Goal: Transaction & Acquisition: Book appointment/travel/reservation

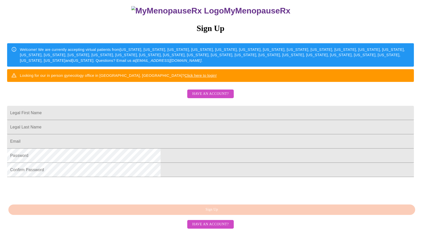
scroll to position [87, 0]
click at [221, 106] on input "Legal First Name" at bounding box center [210, 113] width 407 height 14
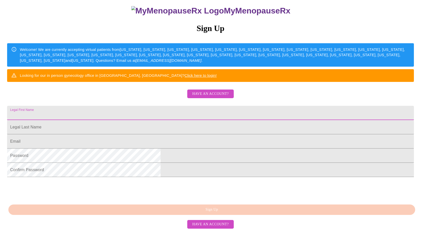
click at [179, 106] on input "Legal First Name" at bounding box center [210, 113] width 407 height 14
type input "[PERSON_NAME]"
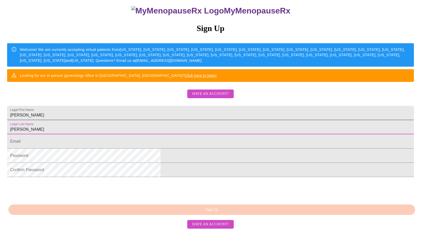
type input "[PERSON_NAME]"
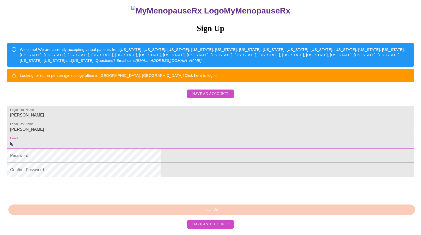
type input "l"
type input "[EMAIL_ADDRESS][DOMAIN_NAME]"
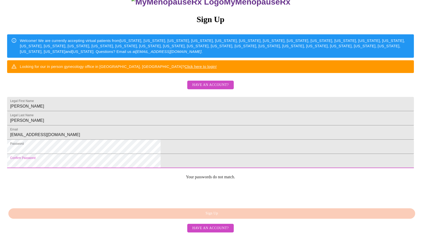
scroll to position [98, 0]
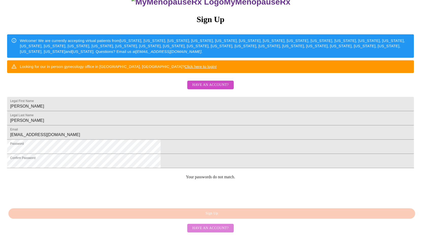
click at [225, 226] on span "Have an account?" at bounding box center [210, 228] width 36 height 6
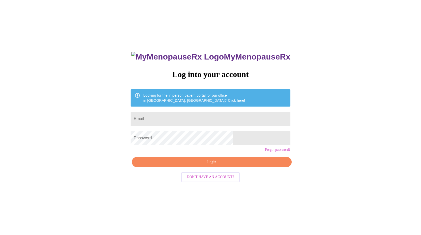
click at [219, 180] on span "Don't have an account?" at bounding box center [211, 177] width 48 height 6
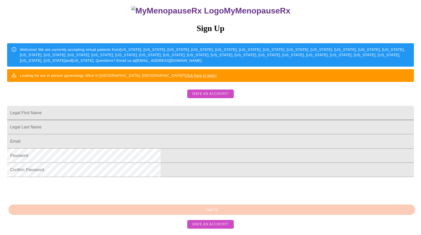
scroll to position [81, 0]
click at [188, 106] on input "Legal First Name" at bounding box center [210, 113] width 407 height 14
type input "[PERSON_NAME]"
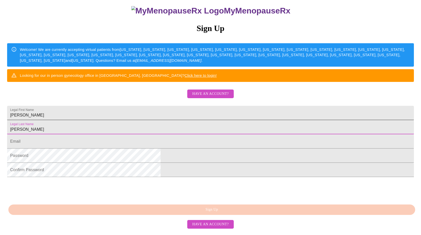
type input "[PERSON_NAME]"
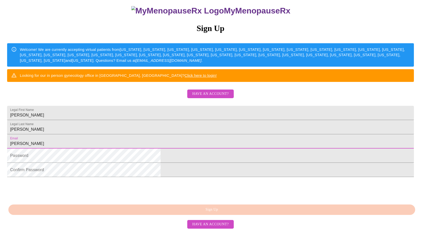
type input "[EMAIL_ADDRESS][DOMAIN_NAME]"
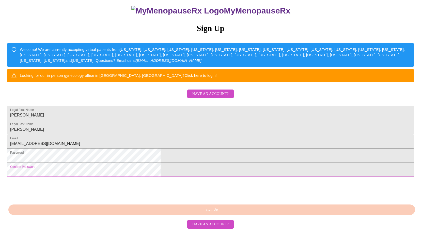
scroll to position [87, 0]
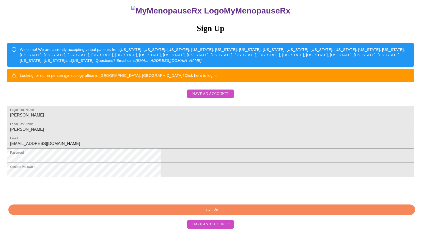
click at [242, 213] on span "Sign Up" at bounding box center [211, 209] width 395 height 6
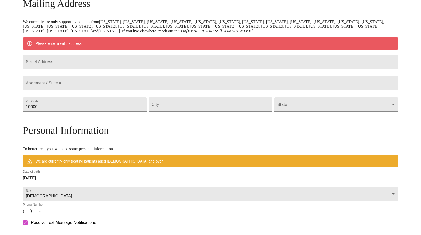
scroll to position [67, 0]
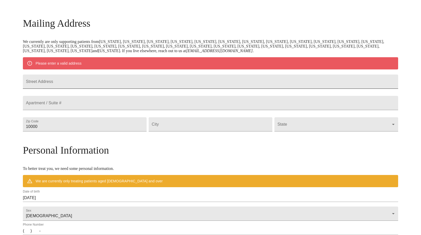
click at [132, 86] on input "Street Address" at bounding box center [210, 81] width 375 height 14
type input "[STREET_ADDRESS]"
type input "34135"
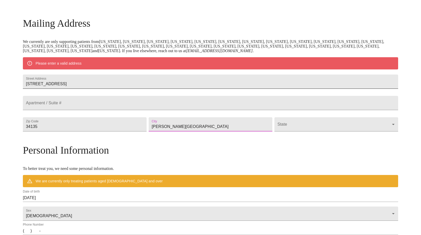
type input "[PERSON_NAME][GEOGRAPHIC_DATA]"
click at [340, 134] on body "MyMenopauseRx Welcome to MyMenopauseRx Since it's your first time here, you'll …" at bounding box center [210, 133] width 417 height 396
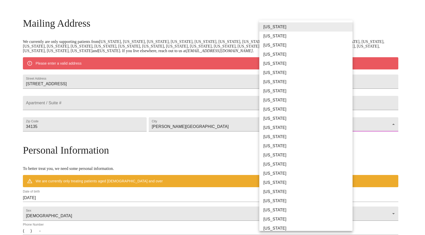
click at [281, 100] on li "[US_STATE]" at bounding box center [307, 100] width 97 height 9
type input "[US_STATE]"
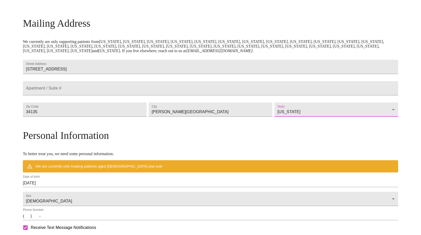
click at [385, 130] on div "MyMenopauseRx Welcome to MyMenopauseRx Since it's your first time here, you'll …" at bounding box center [210, 125] width 375 height 381
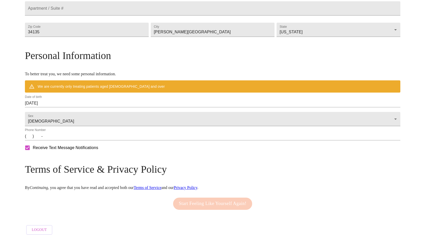
scroll to position [165, 0]
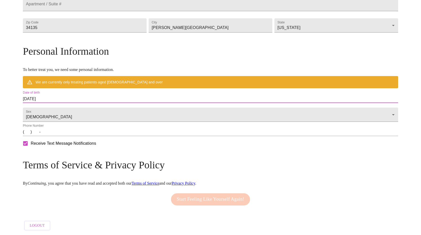
drag, startPoint x: 100, startPoint y: 95, endPoint x: 41, endPoint y: 104, distance: 59.8
click at [41, 104] on div "MyMenopauseRx Welcome to MyMenopauseRx Since it's your first time here, you'll …" at bounding box center [210, 41] width 375 height 381
click at [117, 95] on input "[DATE]" at bounding box center [210, 99] width 375 height 8
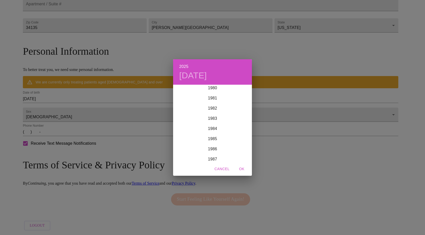
scroll to position [843, 0]
click at [209, 102] on div "1983" at bounding box center [212, 102] width 79 height 10
click at [186, 150] on div "Oct" at bounding box center [186, 152] width 26 height 19
click at [234, 130] on p "14" at bounding box center [233, 130] width 4 height 5
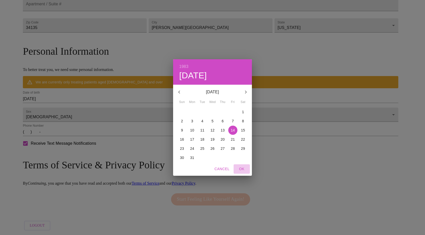
click at [242, 168] on span "OK" at bounding box center [242, 169] width 12 height 6
type input "[DATE]"
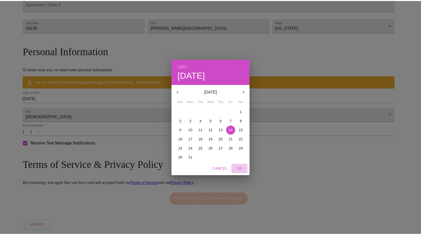
scroll to position [150, 0]
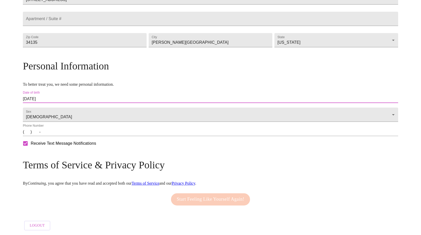
click at [71, 132] on input "(   )    -" at bounding box center [210, 132] width 375 height 8
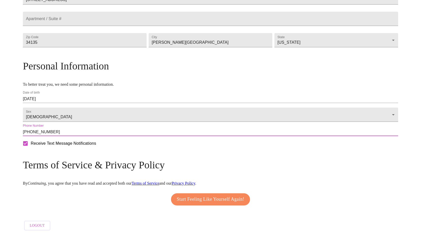
type input "[PHONE_NUMBER]"
click at [220, 195] on span "Start Feeling Like Yourself Again!" at bounding box center [211, 199] width 68 height 8
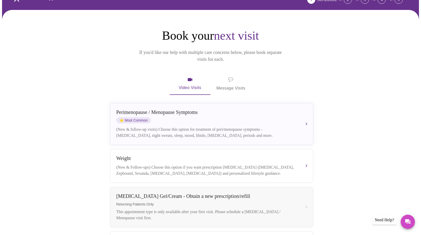
scroll to position [28, 0]
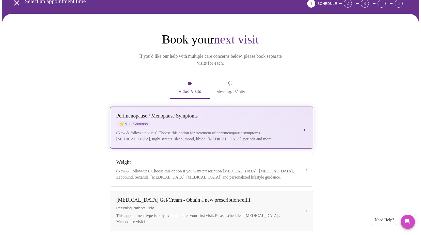
click at [252, 130] on div "(New & follow-up visits) Choose this option for treatment of peri/menopause sym…" at bounding box center [206, 136] width 180 height 12
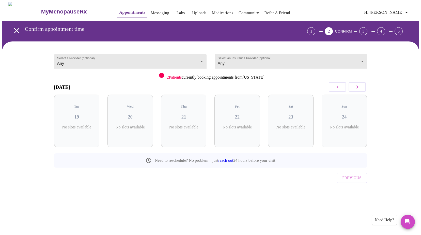
scroll to position [0, 0]
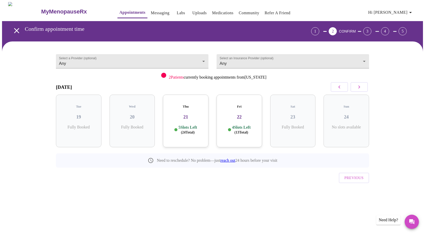
click at [287, 206] on div "MyMenopauseRx Appointments Messaging Labs Uploads Medications Community Refer a…" at bounding box center [212, 105] width 421 height 206
click at [248, 116] on div "Fri 22 4 Slots Left ( 13 Total)" at bounding box center [239, 121] width 45 height 53
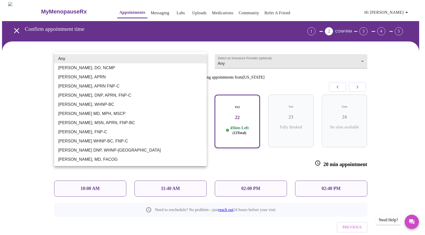
click at [201, 60] on body "MyMenopauseRx Appointments Messaging Labs Uploads Medications Community Refer a…" at bounding box center [212, 130] width 421 height 256
click at [381, 74] on div at bounding box center [212, 117] width 425 height 235
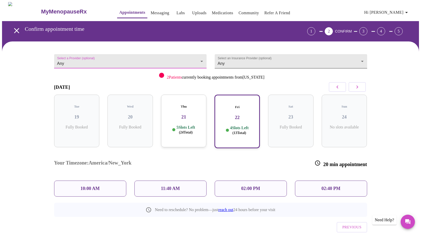
click at [364, 62] on body "MyMenopauseRx Appointments Messaging Labs Uploads Medications Community Refer a…" at bounding box center [210, 130] width 417 height 256
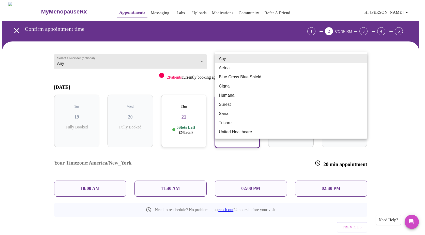
click at [272, 88] on li "Cigna" at bounding box center [291, 86] width 152 height 9
type input "Cigna"
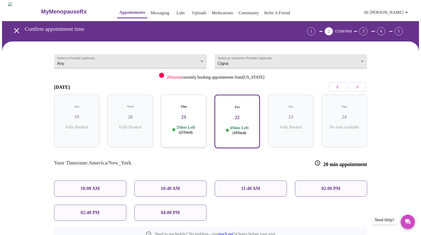
click at [389, 116] on div "Select a Provider (optional) Any Any Select an Insurance Provider (optional) Ci…" at bounding box center [210, 161] width 417 height 240
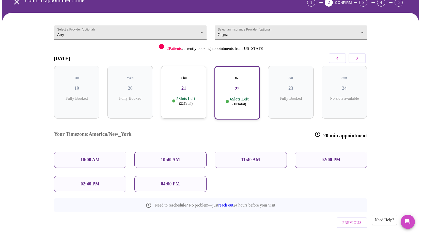
scroll to position [32, 0]
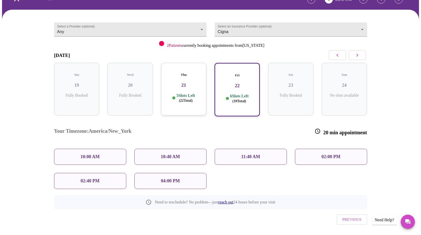
click at [228, 98] on div "6 Slots Left ( 10 Total)" at bounding box center [237, 99] width 36 height 10
click at [335, 154] on p "02:00 PM" at bounding box center [331, 156] width 19 height 5
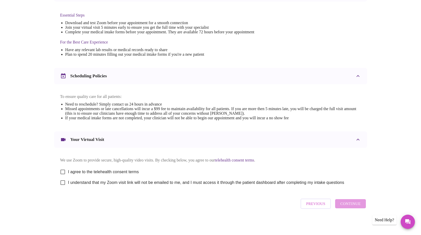
scroll to position [134, 0]
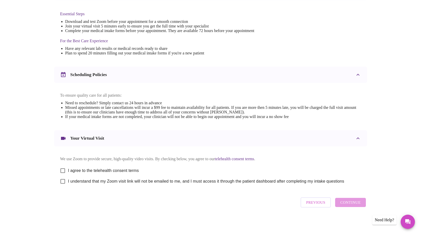
click at [62, 167] on input "I agree to the telehealth consent terms" at bounding box center [62, 170] width 11 height 11
checkbox input "true"
click at [61, 181] on input "I understand that my Zoom visit link will not be emailed to me, and I must acce…" at bounding box center [62, 181] width 11 height 11
checkbox input "true"
click at [351, 203] on span "Continue" at bounding box center [350, 202] width 20 height 7
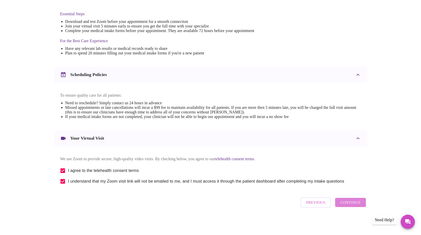
scroll to position [0, 0]
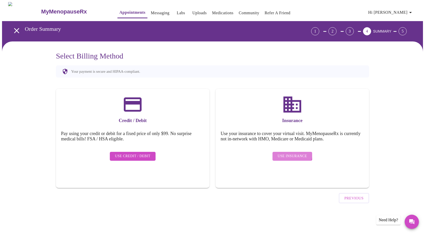
click at [284, 153] on span "Use Insurance" at bounding box center [292, 156] width 29 height 6
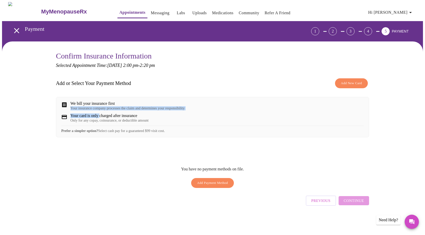
drag, startPoint x: 113, startPoint y: 112, endPoint x: 100, endPoint y: 119, distance: 15.0
click at [100, 119] on div "We bill your insurance first Your insurance company processes the claim and det…" at bounding box center [212, 117] width 313 height 40
click at [317, 170] on div "You have no payment methods on file. Add Payment Method" at bounding box center [212, 177] width 313 height 28
click at [169, 110] on div "Your insurance company processes the claim and determines your responsibility" at bounding box center [127, 108] width 114 height 4
click at [207, 186] on span "Add Payment Method" at bounding box center [212, 183] width 31 height 6
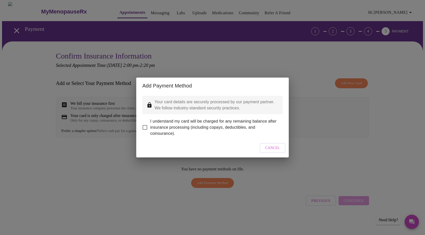
click at [144, 123] on input "I understand my card will be charged for any remaining balance after insurance …" at bounding box center [145, 127] width 11 height 11
checkbox input "true"
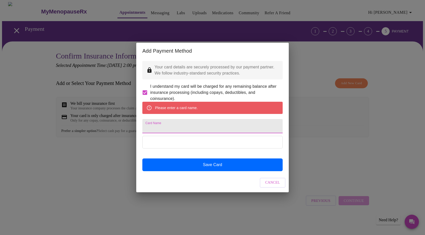
click at [181, 129] on input "Card Name" at bounding box center [212, 126] width 140 height 14
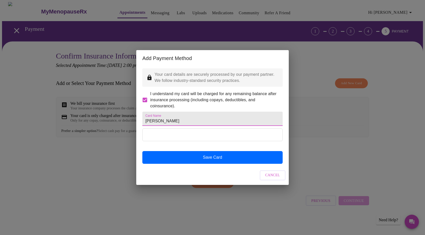
type input "[PERSON_NAME]"
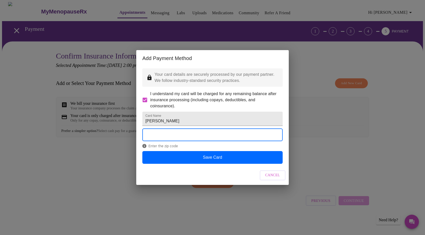
click at [364, 148] on div "Add Payment Method Your card details are securely processed by our payment part…" at bounding box center [212, 117] width 425 height 235
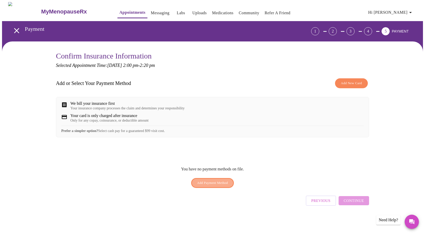
click at [214, 186] on span "Add Payment Method" at bounding box center [212, 183] width 31 height 6
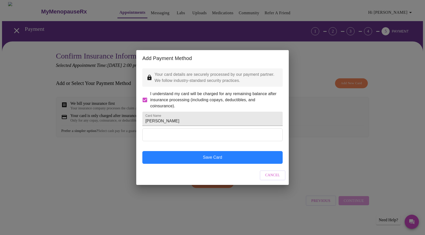
click at [208, 163] on button "Save Card" at bounding box center [212, 157] width 140 height 13
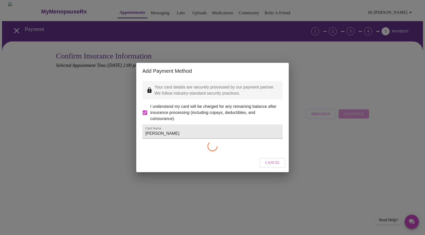
checkbox input "false"
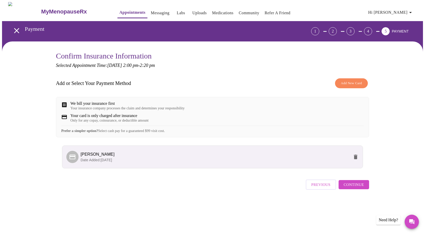
click at [365, 189] on button "Continue" at bounding box center [354, 184] width 30 height 9
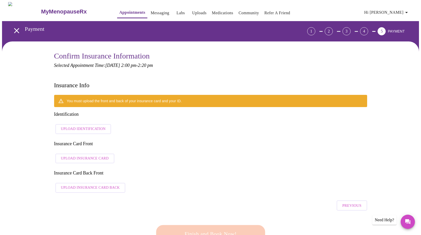
click at [103, 126] on span "Upload Identification" at bounding box center [83, 129] width 45 height 6
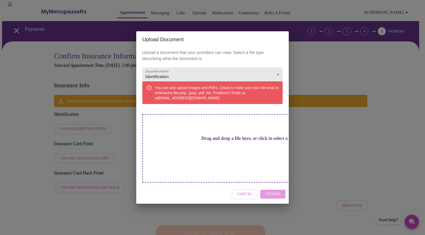
click at [246, 191] on span "Cancel" at bounding box center [244, 194] width 15 height 6
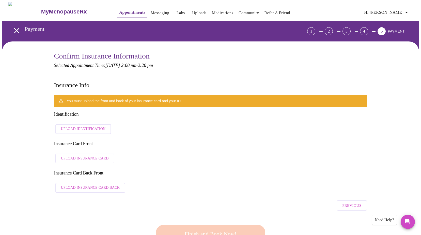
click at [93, 126] on span "Upload Identification" at bounding box center [83, 129] width 45 height 6
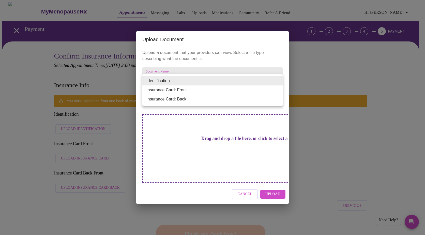
click at [180, 89] on li "Insurance Card: Front" at bounding box center [212, 89] width 140 height 9
type input "Insurance Card: Front"
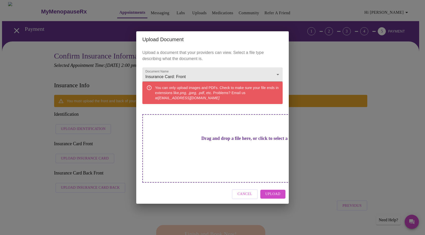
click at [225, 155] on div "Drag and drop a file here, or click to select a file" at bounding box center [247, 148] width 211 height 68
click at [272, 191] on span "Upload" at bounding box center [272, 194] width 15 height 6
click at [281, 189] on div "Cancel" at bounding box center [212, 194] width 152 height 19
click at [329, 149] on div "Upload Document Upload a document that your providers can view. Select a file t…" at bounding box center [212, 117] width 425 height 235
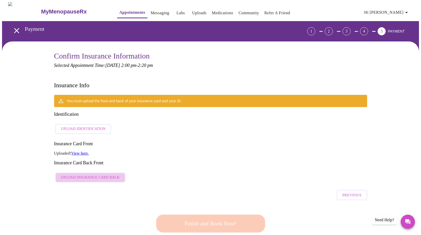
click at [95, 174] on span "Upload Insurance Card Back" at bounding box center [90, 177] width 59 height 6
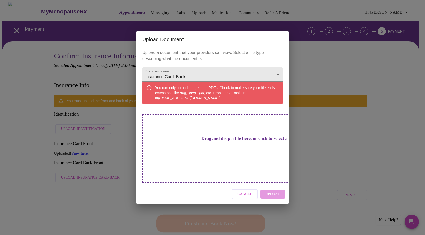
click at [195, 141] on h3 "Drag and drop a file here, or click to select a file" at bounding box center [248, 138] width 140 height 5
click at [276, 191] on span "Upload" at bounding box center [272, 194] width 15 height 6
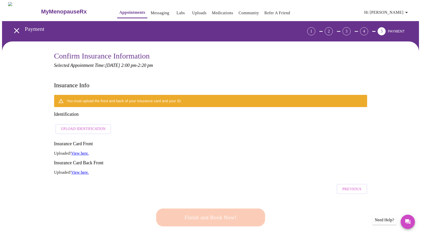
click at [99, 126] on span "Upload Identification" at bounding box center [83, 129] width 45 height 6
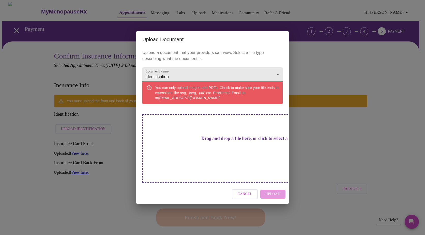
click at [214, 141] on h3 "Drag and drop a file here, or click to select a file" at bounding box center [248, 138] width 140 height 5
click at [269, 191] on span "Upload" at bounding box center [272, 194] width 15 height 6
click at [279, 190] on div "Cancel" at bounding box center [212, 194] width 152 height 19
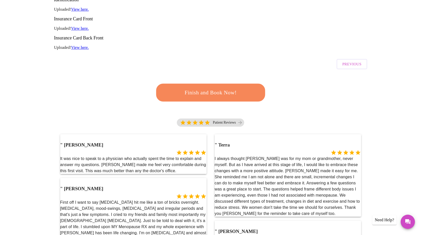
scroll to position [102, 0]
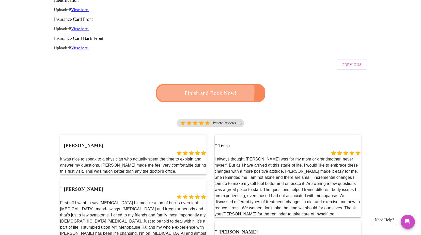
click at [200, 88] on span "Finish and Book Now!" at bounding box center [211, 92] width 94 height 9
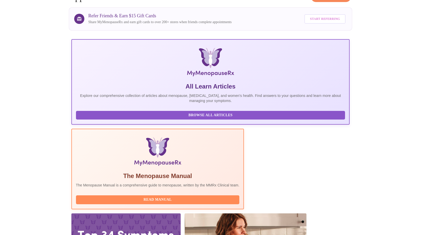
scroll to position [43, 0]
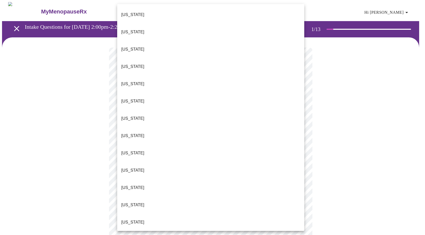
click at [295, 111] on body "MyMenopauseRx Appointments Messaging Labs Uploads Medications Community Refer a…" at bounding box center [212, 235] width 421 height 467
click at [141, 144] on li "[US_STATE]" at bounding box center [210, 152] width 187 height 17
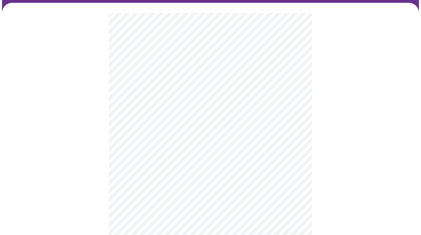
scroll to position [51, 0]
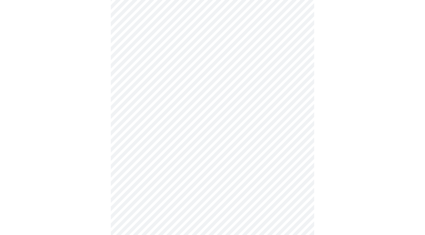
click at [299, 97] on body "MyMenopauseRx Appointments Messaging Labs Uploads Medications Community Refer a…" at bounding box center [212, 183] width 421 height 464
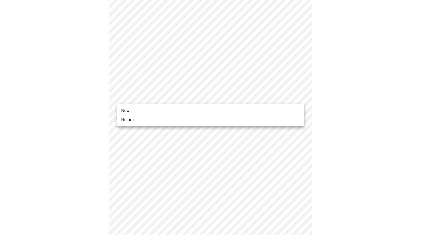
click at [127, 111] on span "New" at bounding box center [125, 111] width 8 height 6
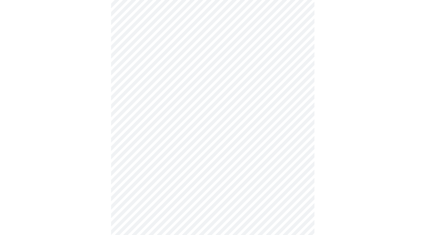
scroll to position [222, 0]
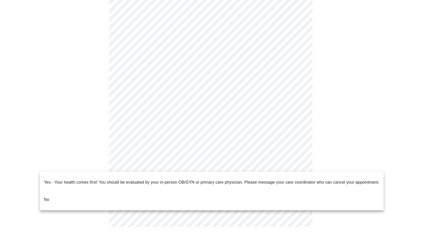
click at [296, 168] on body "MyMenopauseRx Appointments Messaging Labs Uploads Medications Community Refer a…" at bounding box center [212, 8] width 421 height 457
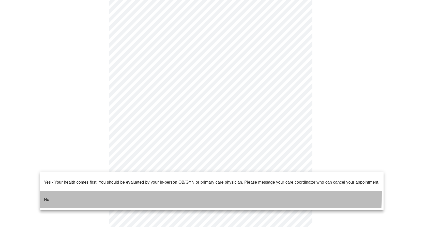
click at [62, 191] on li "No" at bounding box center [212, 199] width 344 height 17
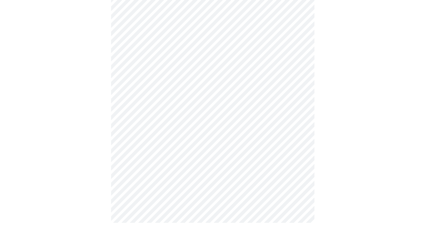
scroll to position [0, 0]
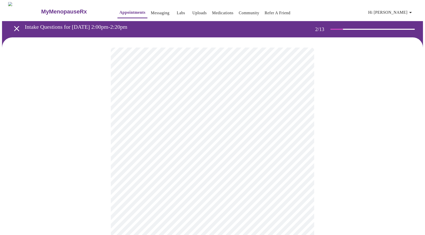
click at [292, 105] on body "MyMenopauseRx Appointments Messaging Labs Uploads Medications Community Refer a…" at bounding box center [212, 154] width 421 height 305
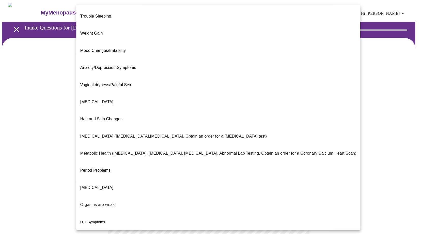
scroll to position [28, 0]
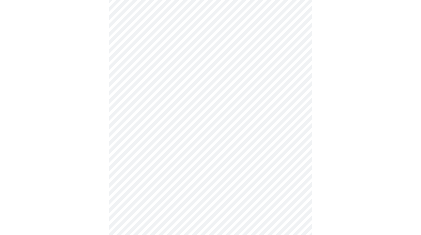
scroll to position [51, 0]
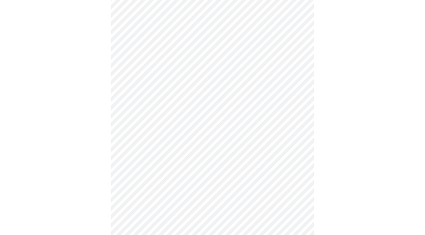
click at [296, 106] on body "MyMenopauseRx Appointments Messaging Labs Uploads Medications Community Refer a…" at bounding box center [212, 102] width 421 height 302
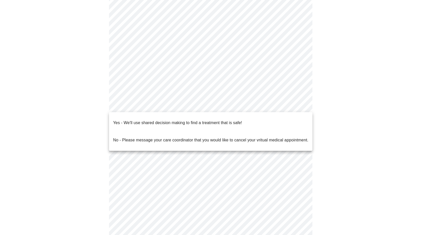
click at [247, 119] on li "Yes - We'll use shared decision making to find a treatment that is safe!" at bounding box center [210, 122] width 203 height 17
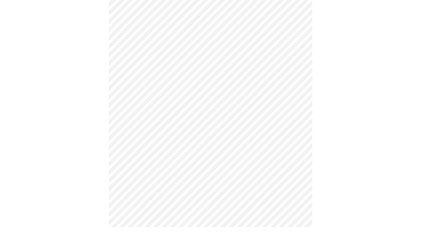
scroll to position [0, 0]
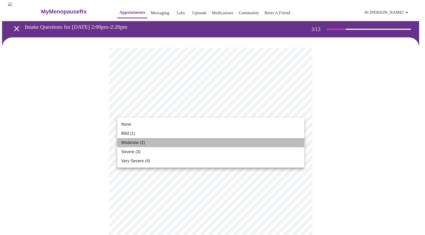
click at [199, 140] on li "Moderate (2)" at bounding box center [210, 142] width 187 height 9
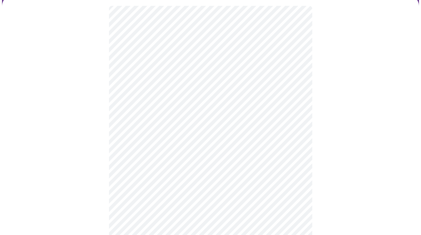
scroll to position [51, 0]
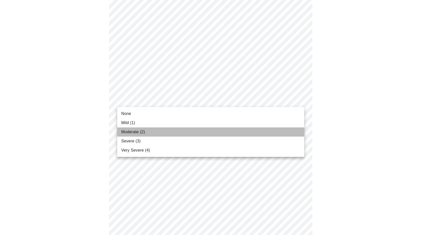
click at [155, 131] on li "Moderate (2)" at bounding box center [210, 131] width 187 height 9
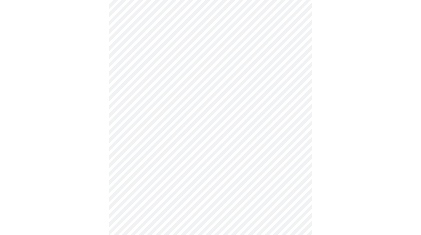
scroll to position [76, 0]
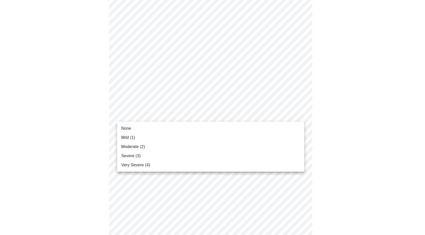
click at [142, 157] on li "Severe (3)" at bounding box center [210, 155] width 187 height 9
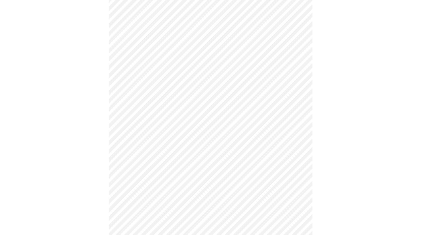
scroll to position [127, 0]
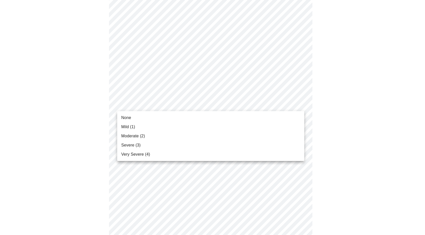
click at [297, 103] on body "MyMenopauseRx Appointments Messaging Labs Uploads Medications Community Refer a…" at bounding box center [212, 202] width 421 height 655
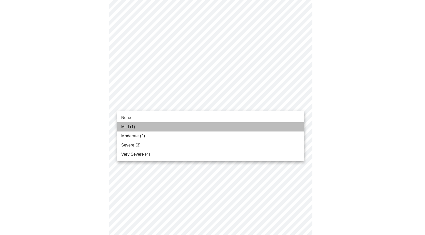
click at [225, 126] on li "Mild (1)" at bounding box center [210, 126] width 187 height 9
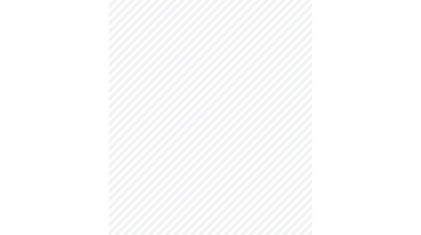
scroll to position [152, 0]
click at [296, 110] on body "MyMenopauseRx Appointments Messaging Labs Uploads Medications Community Refer a…" at bounding box center [210, 174] width 417 height 648
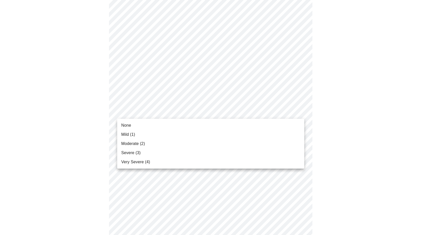
click at [167, 142] on li "Moderate (2)" at bounding box center [210, 143] width 187 height 9
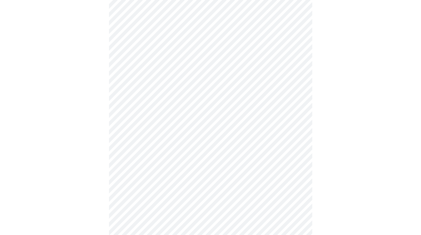
scroll to position [178, 0]
click at [295, 121] on body "MyMenopauseRx Appointments Messaging Labs Uploads Medications Community Refer a…" at bounding box center [210, 144] width 417 height 640
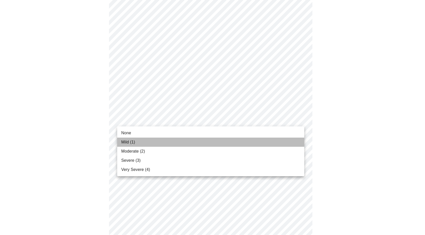
click at [226, 143] on li "Mild (1)" at bounding box center [210, 141] width 187 height 9
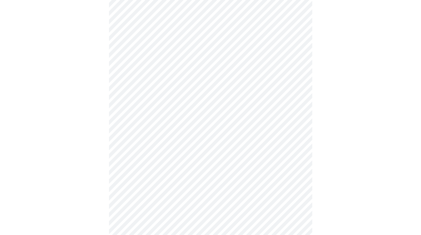
scroll to position [229, 0]
click at [298, 111] on body "MyMenopauseRx Appointments Messaging Labs Uploads Medications Community Refer a…" at bounding box center [210, 89] width 417 height 633
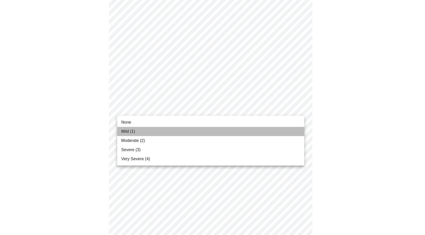
click at [228, 129] on li "Mild (1)" at bounding box center [210, 131] width 187 height 9
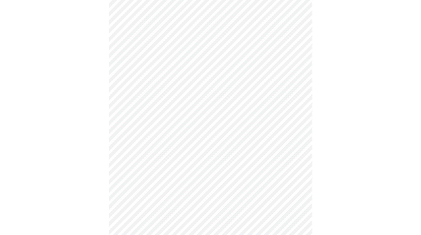
scroll to position [254, 0]
click at [300, 122] on body "MyMenopauseRx Appointments Messaging Labs Uploads Medications Community Refer a…" at bounding box center [210, 61] width 417 height 626
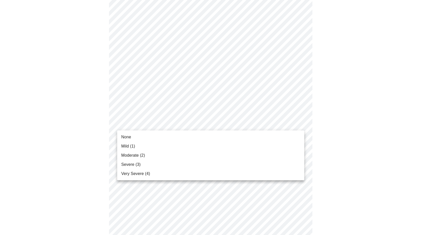
click at [225, 154] on li "Moderate (2)" at bounding box center [210, 155] width 187 height 9
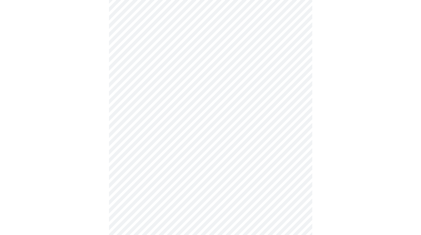
scroll to position [305, 0]
click at [296, 113] on body "MyMenopauseRx Appointments Messaging Labs Uploads Medications Community Refer a…" at bounding box center [210, 6] width 417 height 619
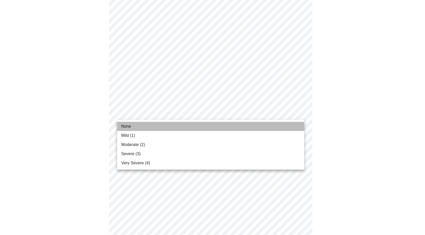
click at [215, 126] on li "None" at bounding box center [210, 126] width 187 height 9
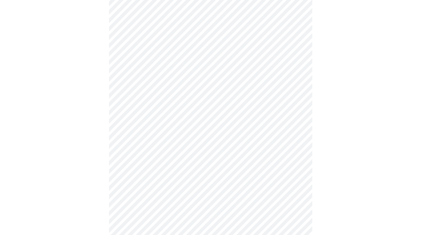
scroll to position [356, 0]
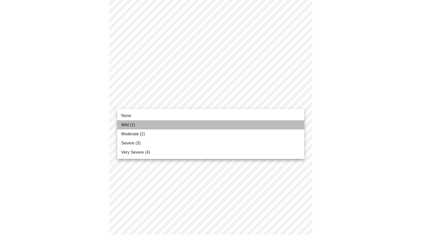
click at [181, 121] on li "Mild (1)" at bounding box center [210, 124] width 187 height 9
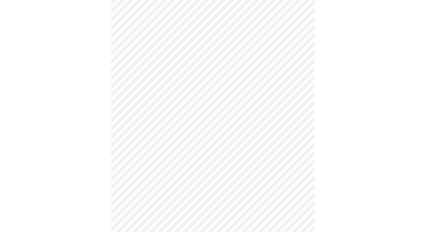
scroll to position [370, 0]
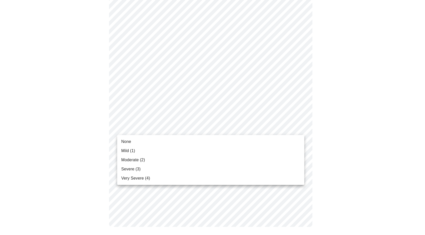
click at [203, 142] on li "None" at bounding box center [210, 141] width 187 height 9
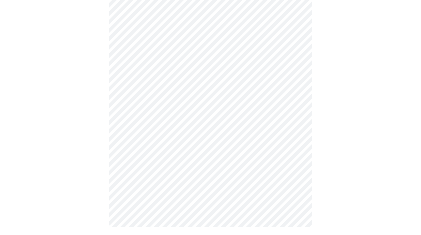
scroll to position [0, 0]
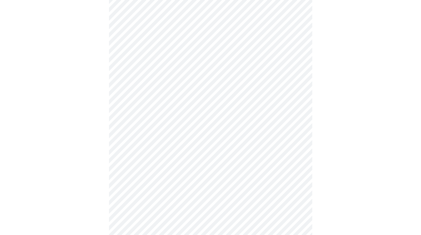
scroll to position [178, 0]
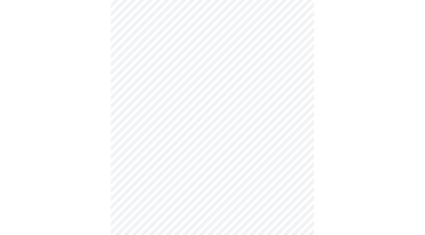
click at [299, 112] on body "MyMenopauseRx Appointments Messaging Labs Uploads Medications Community Refer a…" at bounding box center [212, 64] width 421 height 481
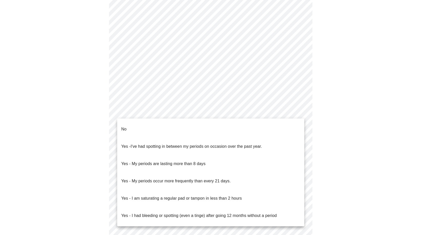
click at [362, 126] on div at bounding box center [212, 117] width 425 height 235
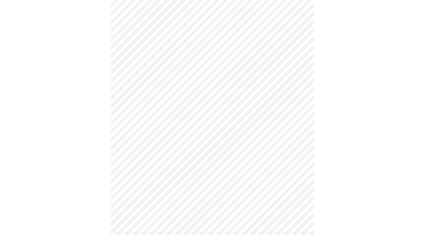
click at [299, 113] on body "MyMenopauseRx Appointments Messaging Labs Uploads Medications Community Refer a…" at bounding box center [212, 64] width 421 height 481
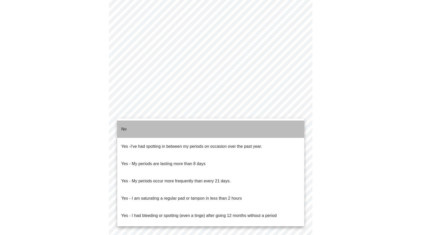
click at [175, 123] on li "No" at bounding box center [210, 128] width 187 height 17
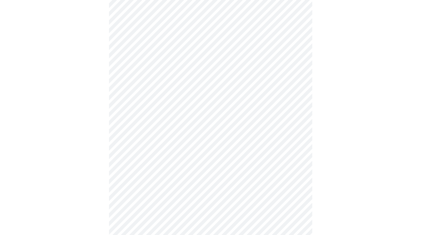
scroll to position [203, 0]
click at [296, 123] on body "MyMenopauseRx Appointments Messaging Labs Uploads Medications Community Refer a…" at bounding box center [210, 38] width 417 height 478
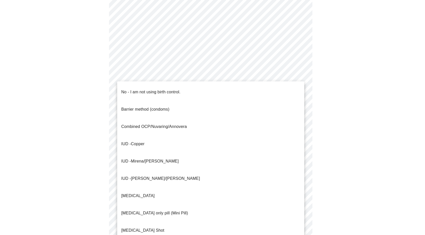
click at [177, 89] on p "No - I am not using birth control." at bounding box center [150, 92] width 59 height 6
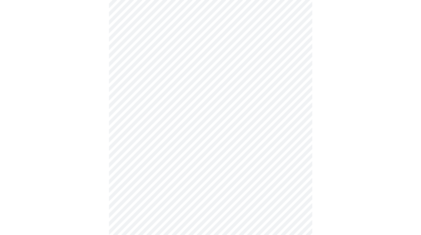
click at [320, 138] on div at bounding box center [210, 54] width 417 height 440
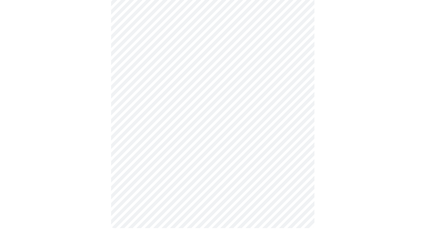
scroll to position [240, 0]
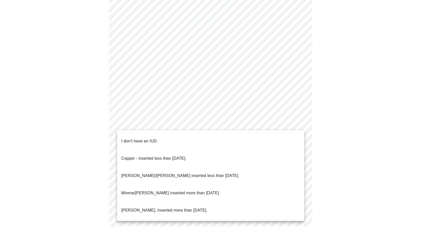
click at [196, 190] on p "Mirena/[PERSON_NAME] inserted more than [DATE]." at bounding box center [170, 193] width 99 height 6
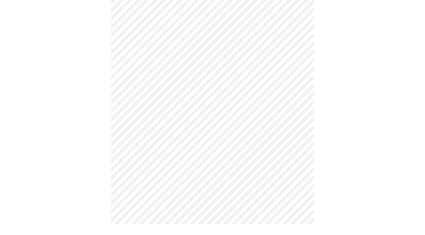
scroll to position [237, 0]
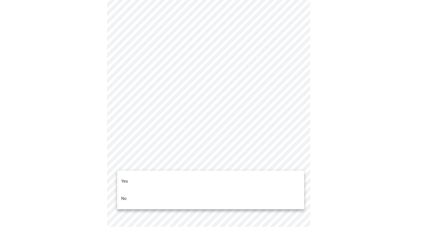
click at [297, 162] on body "MyMenopauseRx Appointments Messaging Labs Uploads Medications Community Refer a…" at bounding box center [210, 1] width 417 height 472
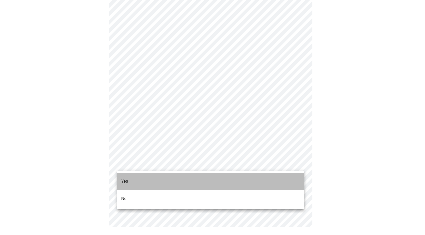
click at [152, 178] on li "Yes" at bounding box center [210, 181] width 187 height 17
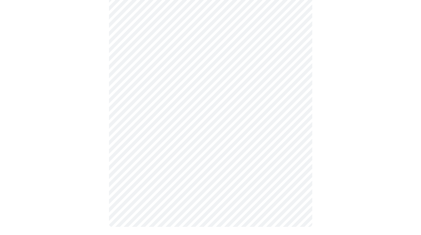
scroll to position [0, 0]
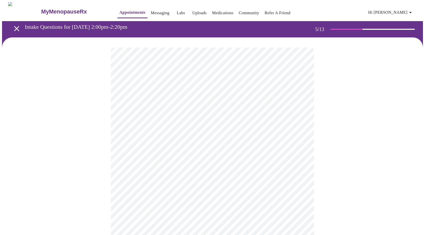
click at [298, 132] on body "MyMenopauseRx Appointments Messaging Labs Uploads Medications Community Refer a…" at bounding box center [212, 184] width 421 height 364
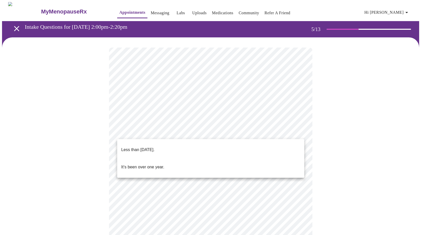
click at [188, 146] on li "Less than [DATE]." at bounding box center [210, 149] width 187 height 17
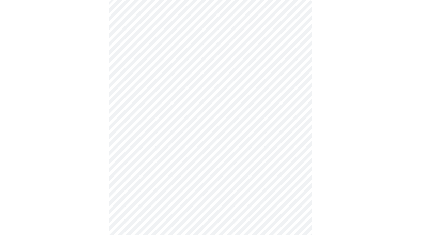
scroll to position [51, 0]
click at [343, 128] on div at bounding box center [210, 144] width 417 height 315
click at [341, 141] on div at bounding box center [210, 88] width 417 height 304
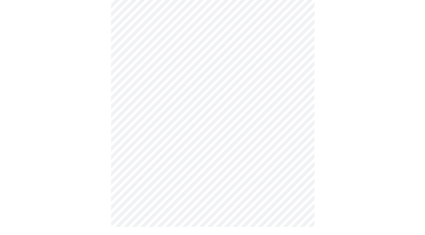
scroll to position [0, 0]
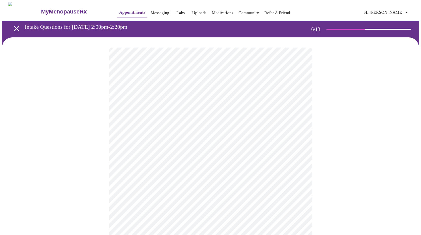
drag, startPoint x: 356, startPoint y: 109, endPoint x: 337, endPoint y: 124, distance: 24.5
click at [356, 110] on div at bounding box center [210, 155] width 417 height 236
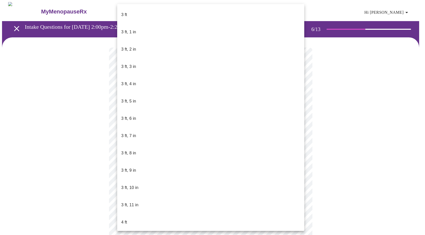
click at [256, 146] on body "MyMenopauseRx Appointments Messaging Labs Uploads Medications Community Refer a…" at bounding box center [212, 137] width 421 height 271
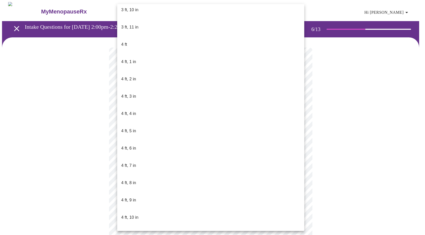
scroll to position [178, 0]
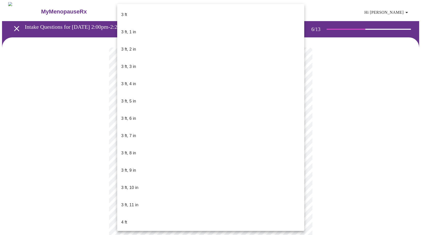
click at [171, 152] on body "MyMenopauseRx Appointments Messaging Labs Uploads Medications Community Refer a…" at bounding box center [212, 136] width 421 height 268
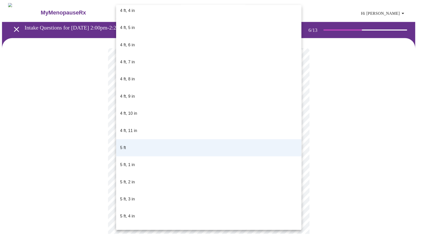
scroll to position [289, 0]
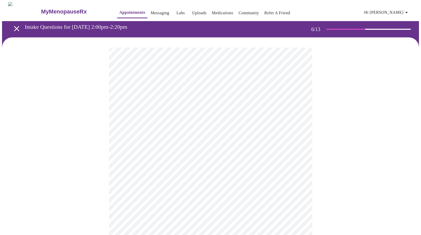
click at [358, 129] on div at bounding box center [210, 153] width 417 height 233
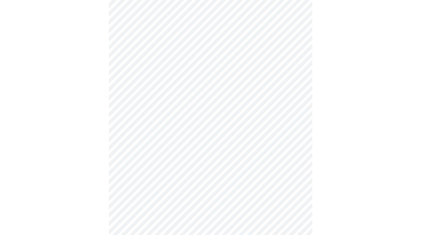
scroll to position [1296, 0]
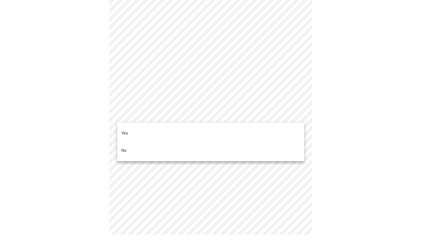
drag, startPoint x: 284, startPoint y: 18, endPoint x: 257, endPoint y: 36, distance: 32.6
click at [263, 31] on div at bounding box center [212, 117] width 425 height 235
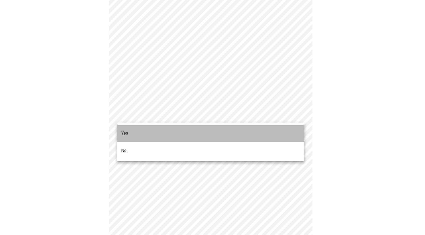
click at [180, 127] on li "Yes" at bounding box center [210, 133] width 187 height 17
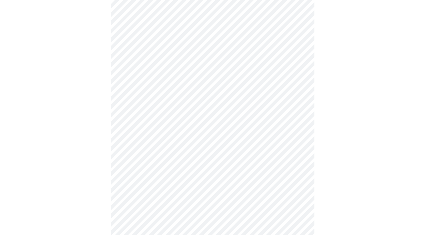
scroll to position [262, 0]
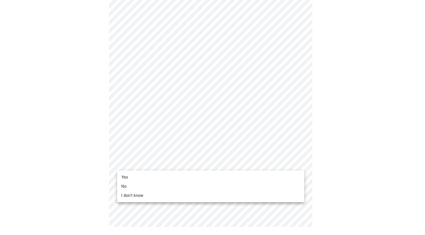
click at [178, 178] on li "Yes" at bounding box center [210, 177] width 187 height 9
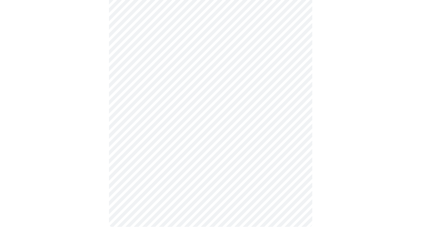
scroll to position [0, 0]
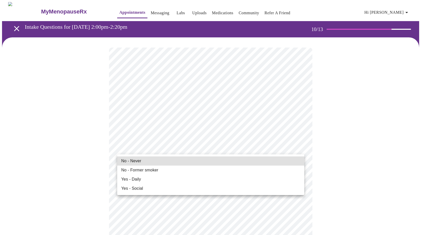
click at [144, 162] on li "No - Never" at bounding box center [210, 160] width 187 height 9
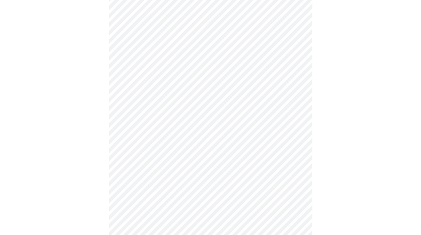
scroll to position [381, 0]
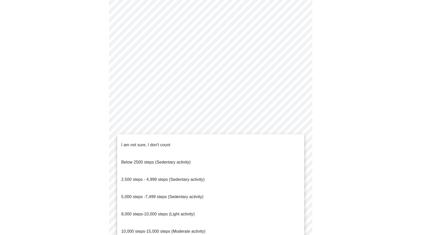
click at [195, 177] on span "2,500 steps - 4,999 steps (Sedentary activity)" at bounding box center [162, 179] width 83 height 4
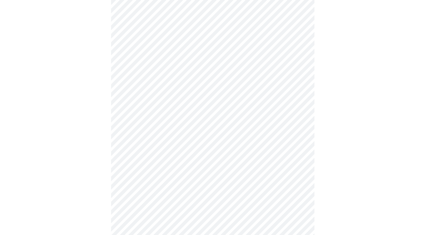
scroll to position [428, 0]
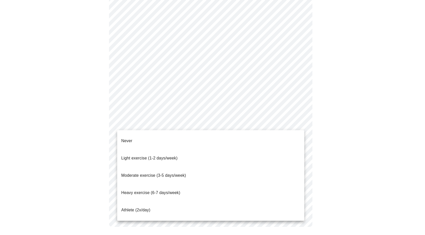
click at [174, 173] on span "Moderate exercise (3-5 days/week)" at bounding box center [153, 175] width 65 height 4
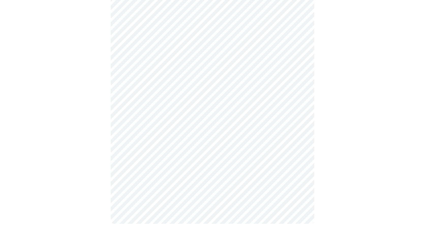
scroll to position [425, 0]
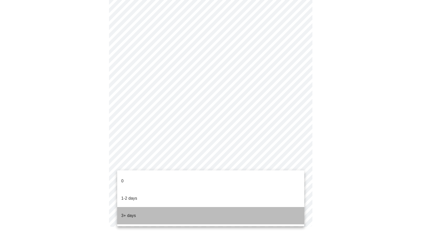
click at [144, 207] on li "3+ days" at bounding box center [210, 215] width 187 height 17
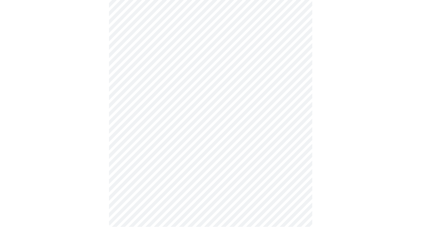
scroll to position [0, 0]
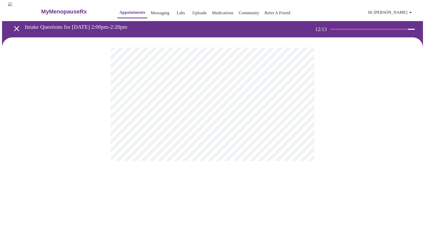
click at [300, 104] on body "MyMenopauseRx Appointments Messaging Labs Uploads Medications Community Refer a…" at bounding box center [212, 86] width 421 height 169
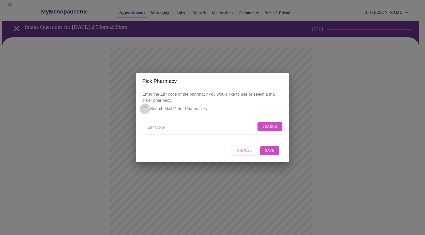
click at [145, 104] on input "Search Mail Order Pharmacies" at bounding box center [145, 108] width 11 height 11
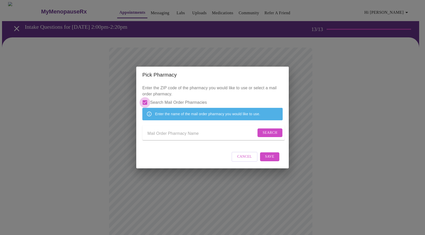
click at [146, 97] on input "Search Mail Order Pharmacies" at bounding box center [145, 102] width 11 height 11
checkbox input "false"
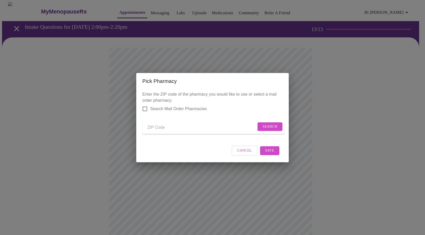
click at [213, 126] on input "Send a message to your care team" at bounding box center [201, 128] width 109 height 8
click at [274, 122] on button "Search" at bounding box center [269, 126] width 25 height 9
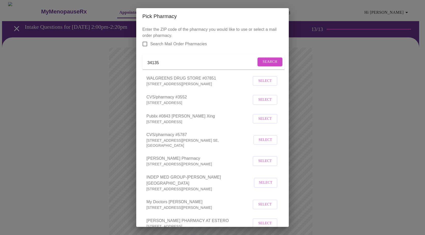
click at [160, 63] on input "34135" at bounding box center [201, 63] width 109 height 8
type input "34134"
click at [263, 64] on span "Search" at bounding box center [270, 62] width 15 height 6
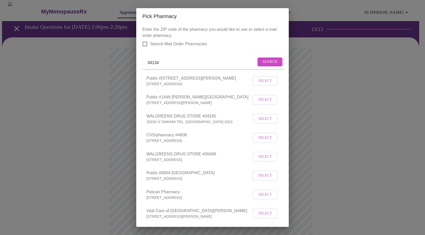
click at [258, 103] on span "Select" at bounding box center [264, 100] width 13 height 6
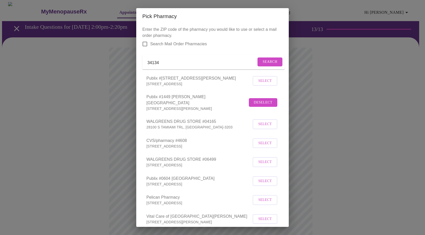
click at [264, 65] on span "Search" at bounding box center [270, 62] width 15 height 6
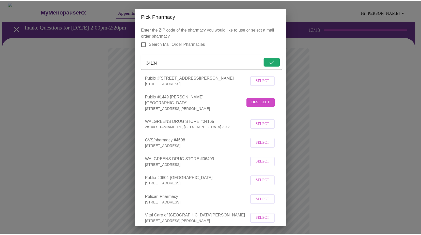
scroll to position [28, 0]
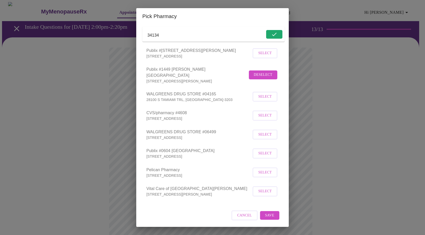
click at [269, 214] on span "Save" at bounding box center [269, 215] width 9 height 6
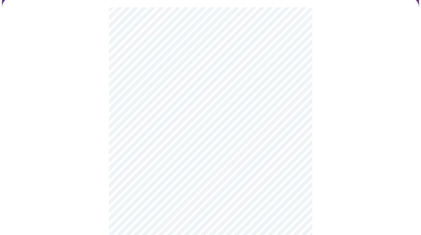
scroll to position [127, 0]
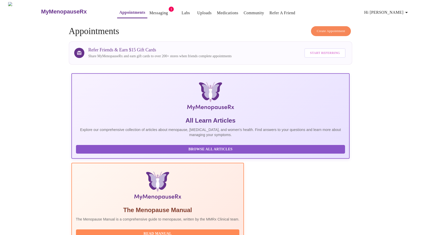
click at [151, 11] on link "Messaging" at bounding box center [158, 12] width 19 height 7
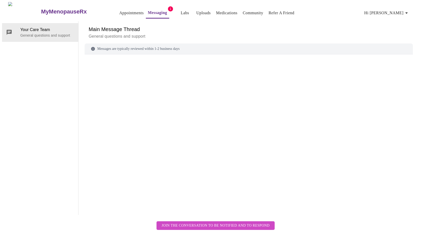
scroll to position [19, 0]
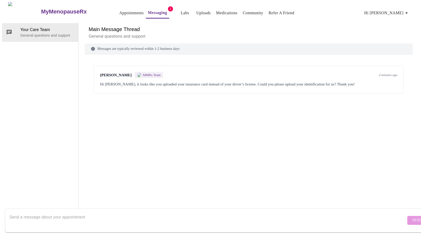
click at [202, 81] on div "Hi [PERSON_NAME], it looks like you uploaded your insurance card instead of you…" at bounding box center [248, 84] width 297 height 6
click at [177, 212] on textarea "Send a message about your appointment" at bounding box center [207, 220] width 397 height 16
